Goal: Transaction & Acquisition: Obtain resource

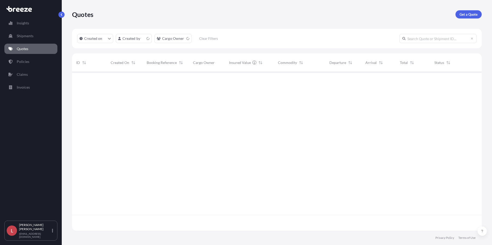
scroll to position [158, 406]
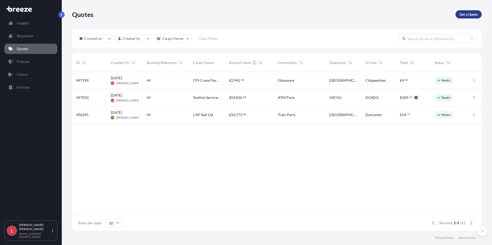
click at [464, 13] on p "Get a Quote" at bounding box center [468, 14] width 18 height 5
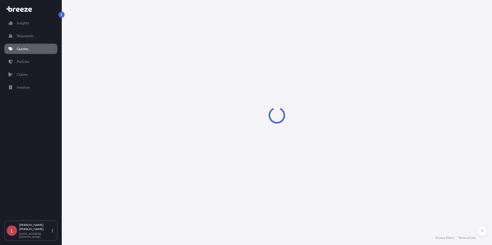
select select "Sea"
select select "1"
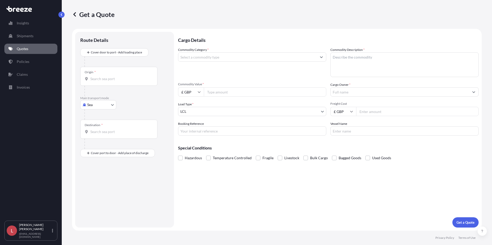
click at [98, 107] on body "Insights Shipments Quotes Policies Claims Invoices L [PERSON_NAME] [PERSON_NAME…" at bounding box center [246, 122] width 492 height 245
click at [95, 137] on span "Road" at bounding box center [94, 136] width 8 height 5
select select "Road"
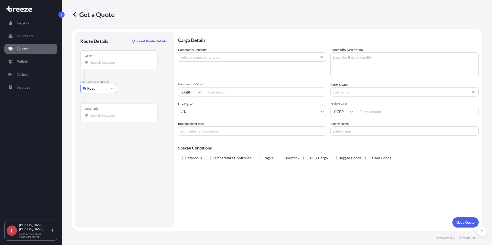
click at [102, 59] on div "Origin *" at bounding box center [118, 59] width 77 height 19
click at [102, 60] on input "Origin *" at bounding box center [120, 62] width 61 height 5
type input "[GEOGRAPHIC_DATA], [GEOGRAPHIC_DATA]"
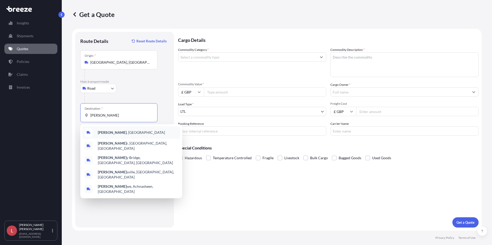
click at [107, 134] on span "[GEOGRAPHIC_DATA] , [GEOGRAPHIC_DATA]" at bounding box center [131, 132] width 67 height 5
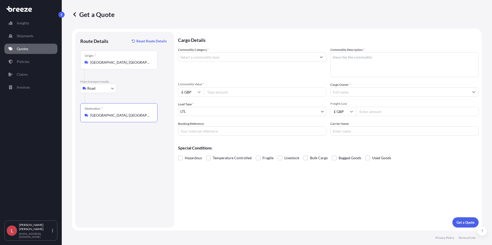
type input "[GEOGRAPHIC_DATA], [GEOGRAPHIC_DATA]"
click at [214, 58] on input "Commodity Category *" at bounding box center [247, 56] width 138 height 9
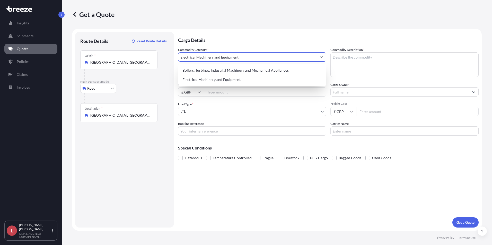
type input "Electrical Machinery and Equipment"
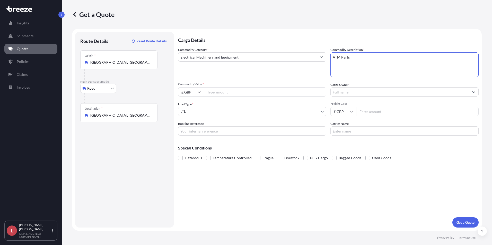
type textarea "ATM Parts"
drag, startPoint x: 188, startPoint y: 90, endPoint x: 190, endPoint y: 92, distance: 2.9
click at [188, 90] on input "£ GBP" at bounding box center [191, 91] width 26 height 9
click at [193, 105] on div "€ EUR" at bounding box center [191, 106] width 22 height 10
type input "€ EUR"
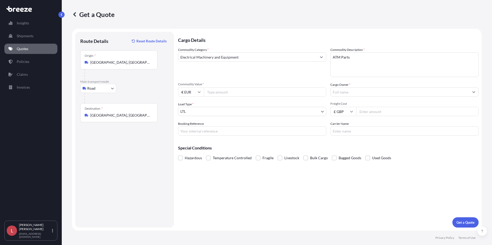
click at [221, 93] on input "Commodity Value *" at bounding box center [265, 91] width 122 height 9
type input "1857.42"
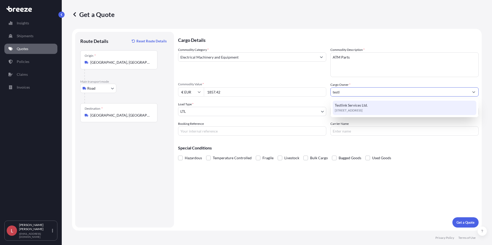
click at [339, 106] on span "Testlink Services Ltd." at bounding box center [351, 105] width 33 height 5
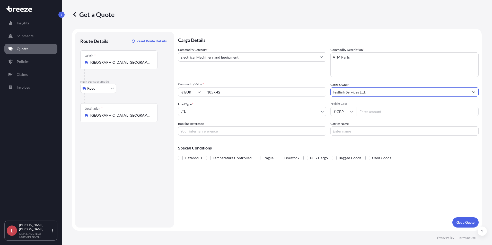
type input "Testlink Services Ltd."
click at [196, 132] on input "Booking Reference" at bounding box center [252, 131] width 148 height 9
type input "HI85409"
type input "Trans Europe"
click at [461, 220] on p "Get a Quote" at bounding box center [465, 222] width 18 height 5
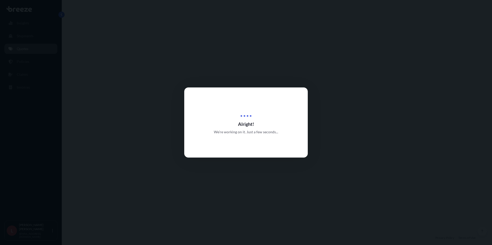
select select "Road"
select select "1"
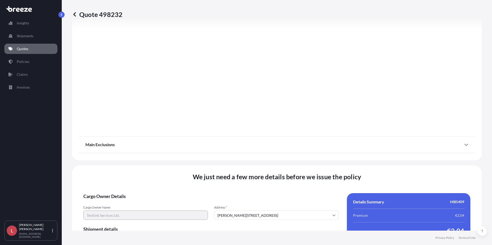
scroll to position [566, 0]
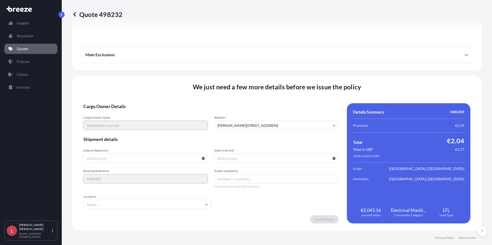
click at [202, 161] on input "Date of Departure *" at bounding box center [145, 158] width 124 height 9
click at [204, 158] on input "Date of Departure *" at bounding box center [145, 158] width 124 height 9
click at [202, 159] on icon at bounding box center [203, 158] width 3 height 3
click at [120, 101] on button "9" at bounding box center [121, 103] width 8 height 8
type input "[DATE]"
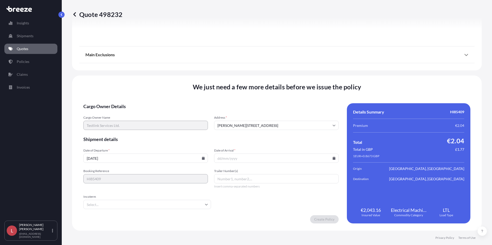
click at [333, 158] on input "Date of Arrival *" at bounding box center [276, 158] width 124 height 9
click at [333, 158] on icon at bounding box center [334, 158] width 3 height 3
click at [264, 102] on button "10" at bounding box center [262, 103] width 8 height 8
type input "[DATE]"
click at [220, 179] on input "Trailer Number(s)" at bounding box center [276, 178] width 124 height 9
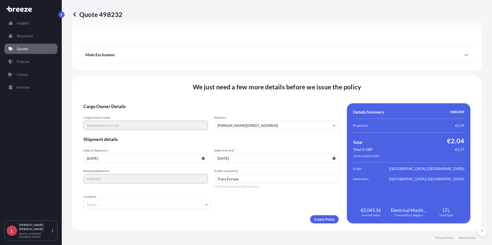
type input "Trans Europe"
type input "ex"
click at [135, 217] on li "EXW" at bounding box center [146, 218] width 122 height 10
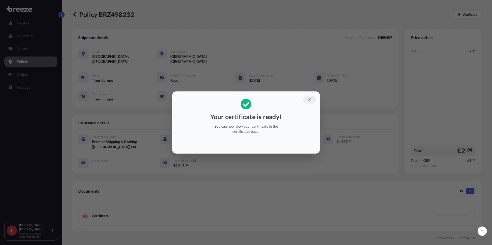
click at [307, 101] on icon "button" at bounding box center [309, 99] width 5 height 5
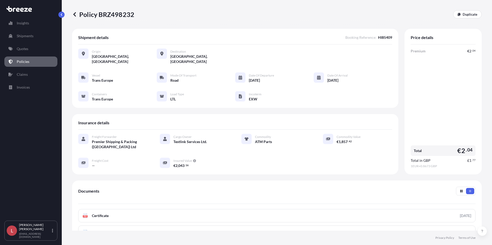
scroll to position [64, 0]
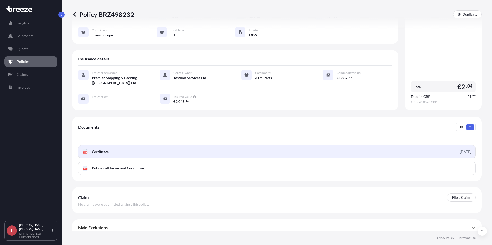
click at [148, 147] on link "PDF Certificate [DATE]" at bounding box center [276, 151] width 397 height 13
click at [209, 145] on link "PDF Certificate [DATE]" at bounding box center [276, 151] width 397 height 13
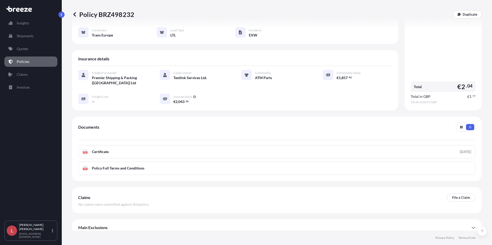
click at [76, 15] on icon at bounding box center [74, 14] width 5 height 5
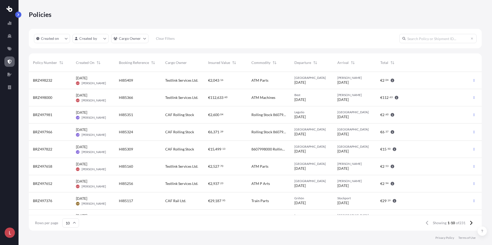
scroll to position [158, 449]
